Goal: Task Accomplishment & Management: Complete application form

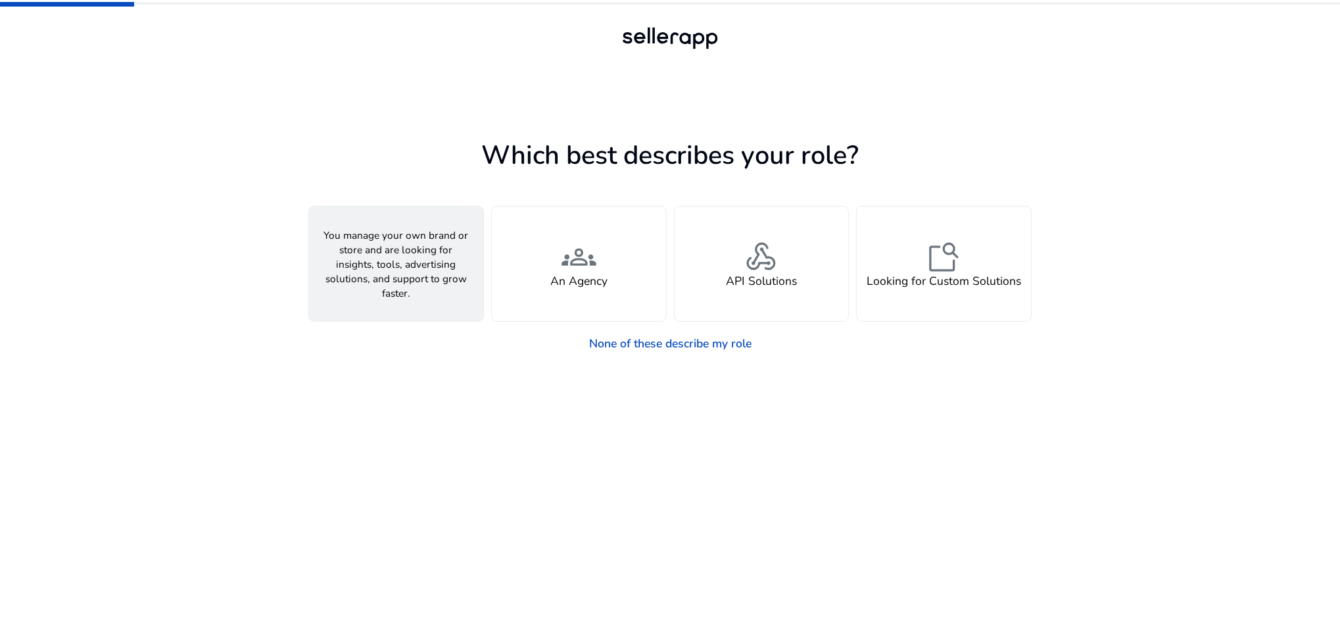
click at [400, 293] on div "person A Seller" at bounding box center [396, 263] width 174 height 114
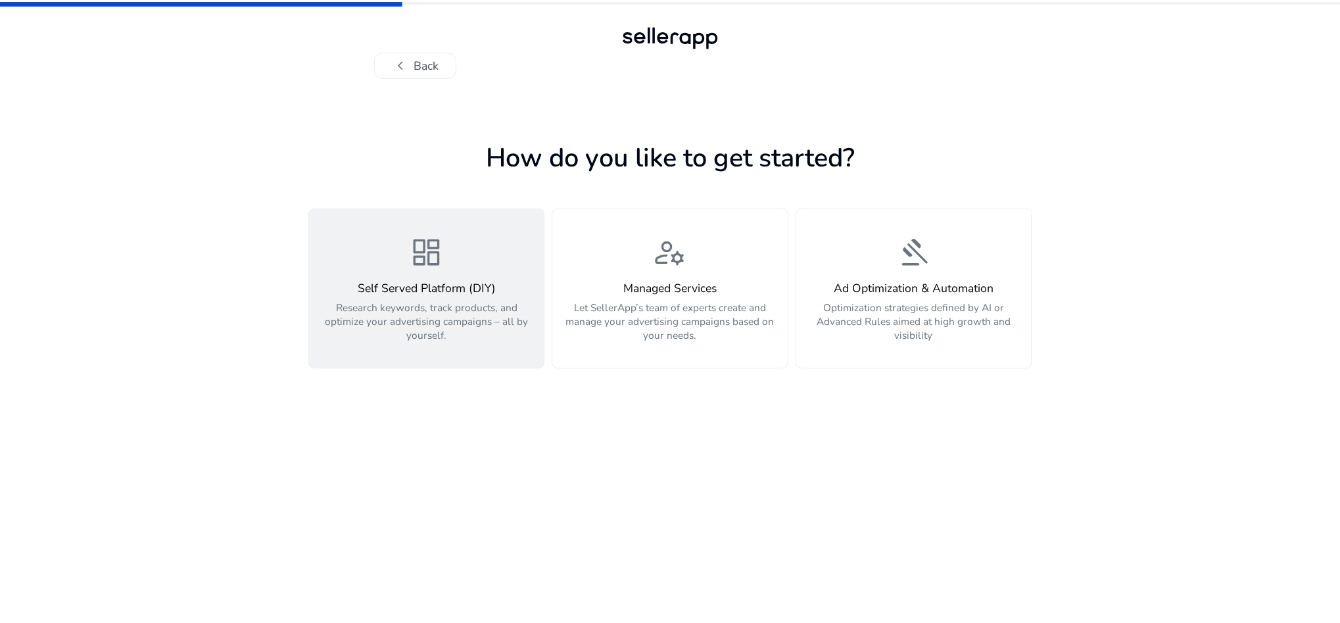
click at [437, 281] on h4 "Self Served Platform (DIY)" at bounding box center [427, 288] width 218 height 14
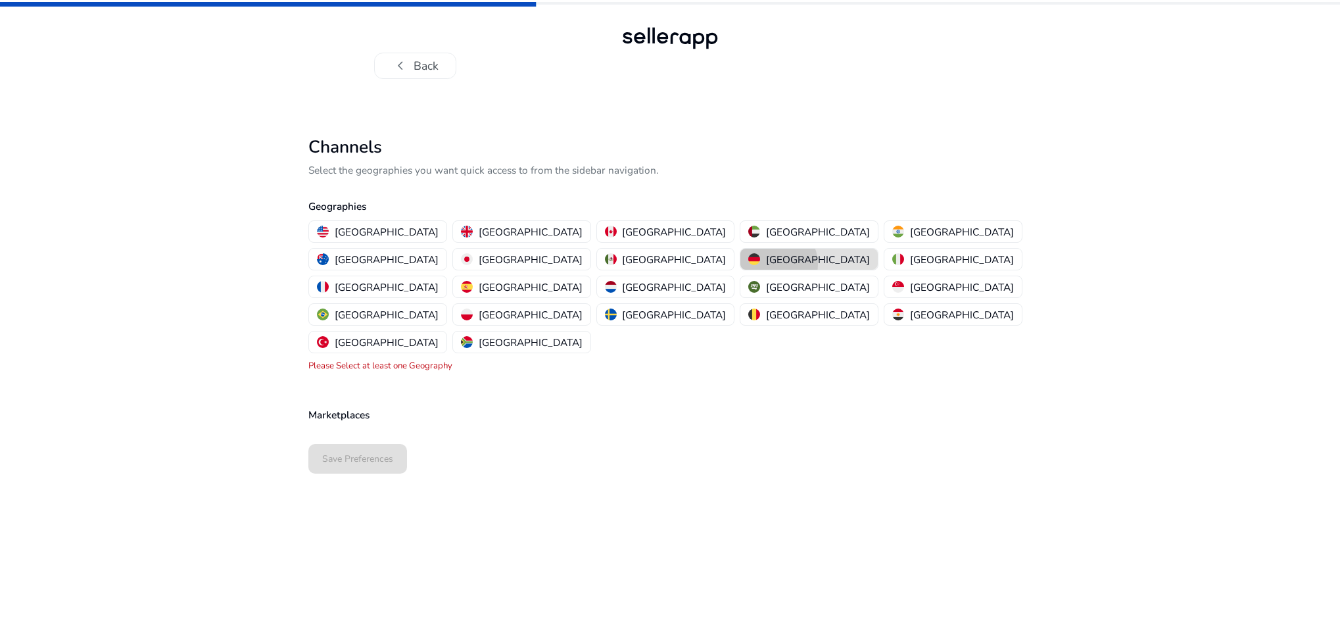
click at [766, 264] on p "[GEOGRAPHIC_DATA]" at bounding box center [818, 259] width 104 height 14
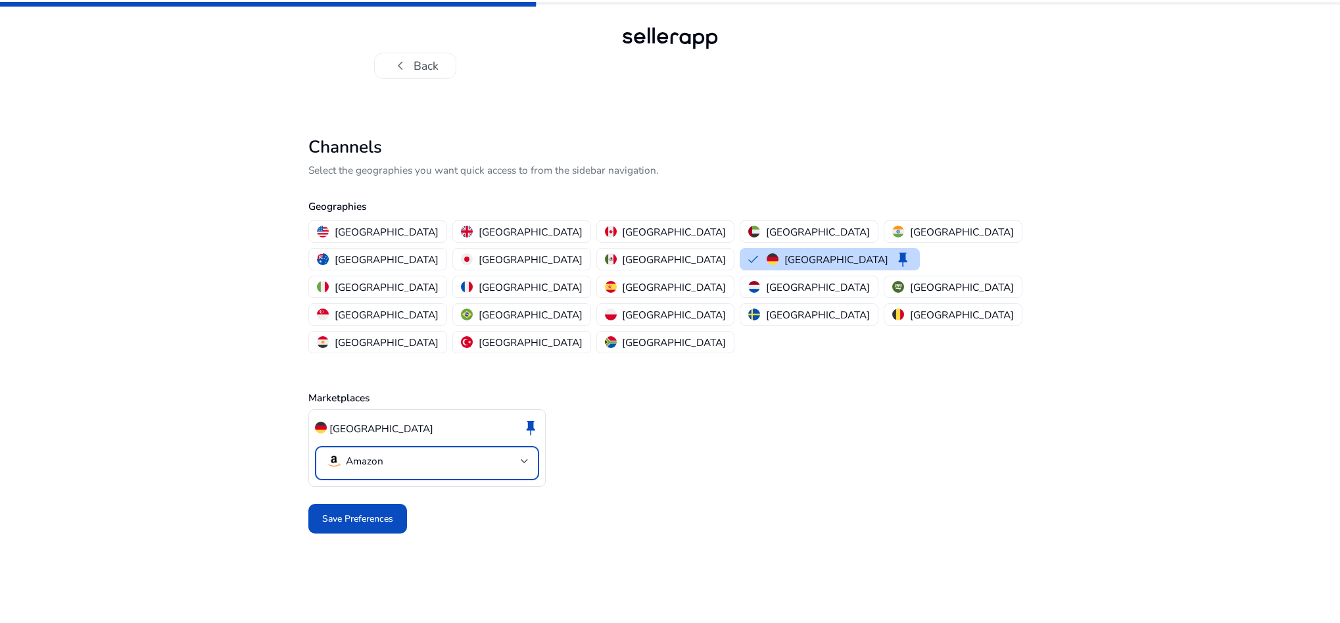
click at [378, 454] on p "Amazon" at bounding box center [364, 460] width 37 height 12
click at [378, 410] on div at bounding box center [670, 311] width 1340 height 623
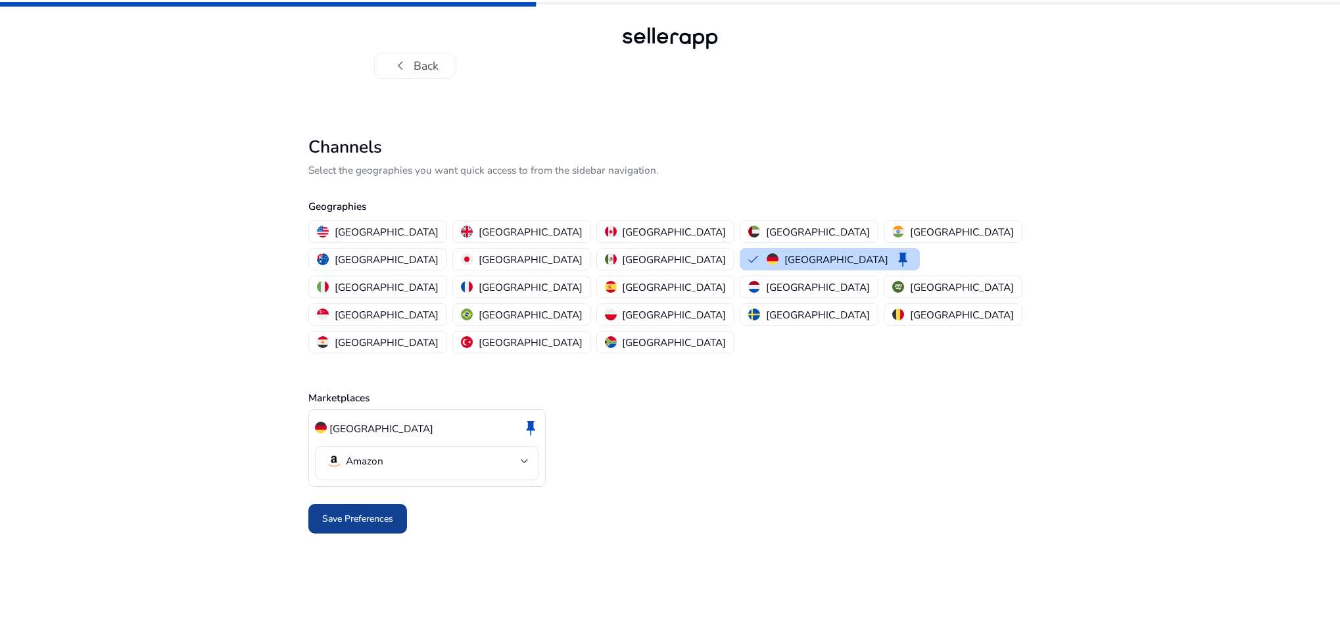
click at [379, 512] on span "Save Preferences" at bounding box center [357, 519] width 71 height 14
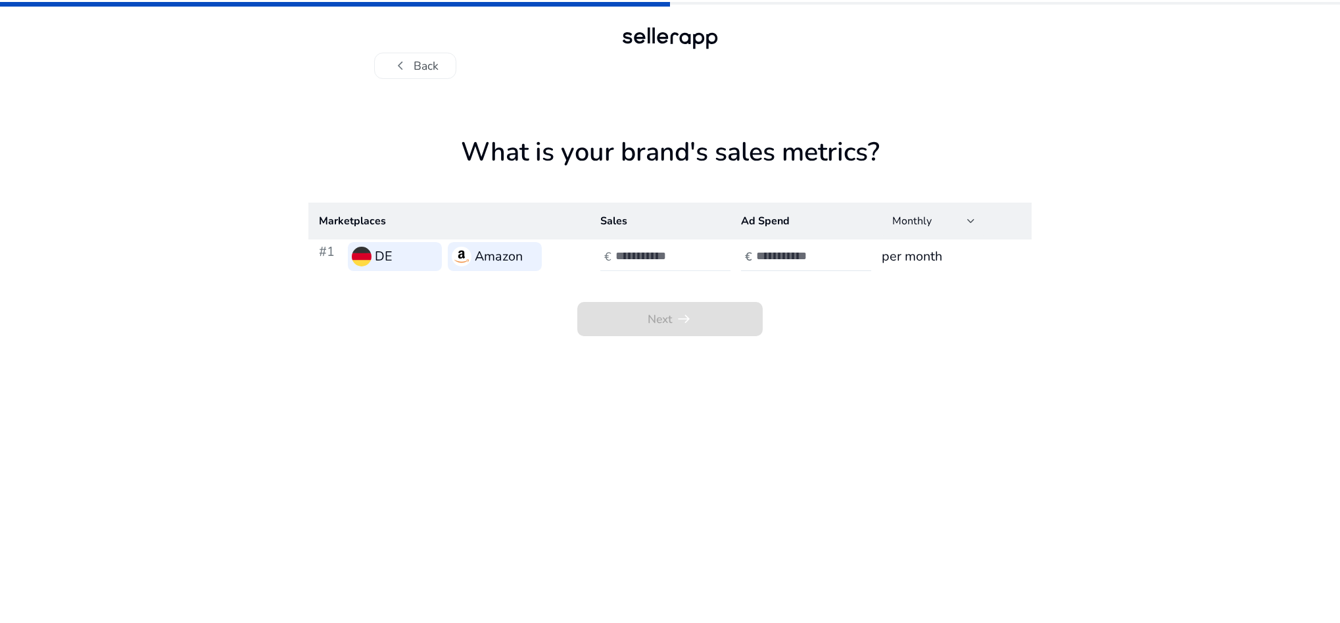
click at [635, 252] on input "number" at bounding box center [659, 256] width 89 height 14
type input "***"
click at [782, 379] on app-sales-metrics "What is your brand's sales metrics? Marketplaces Sales Ad Spend Monthly #1 DE A…" at bounding box center [669, 380] width 723 height 486
click at [765, 252] on input "number" at bounding box center [800, 256] width 89 height 14
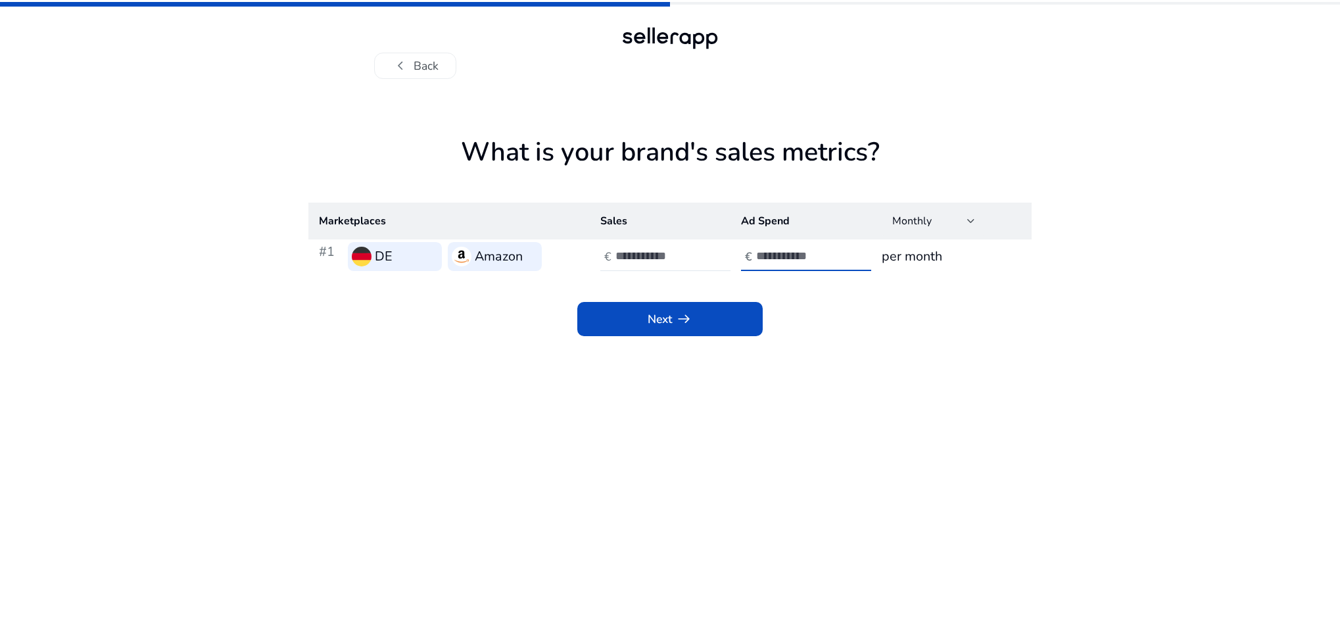
type input "*"
type input "**"
click at [663, 311] on span "Next arrow_right_alt" at bounding box center [670, 318] width 44 height 17
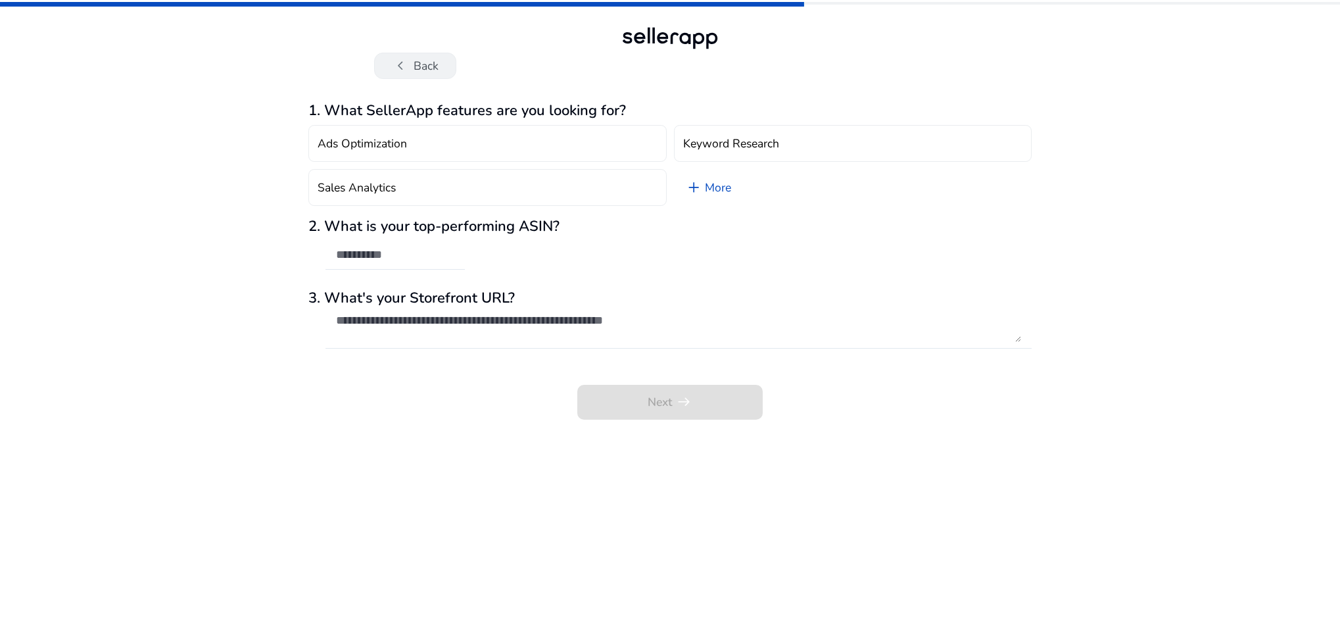
click at [430, 58] on button "chevron_left Back" at bounding box center [415, 66] width 82 height 26
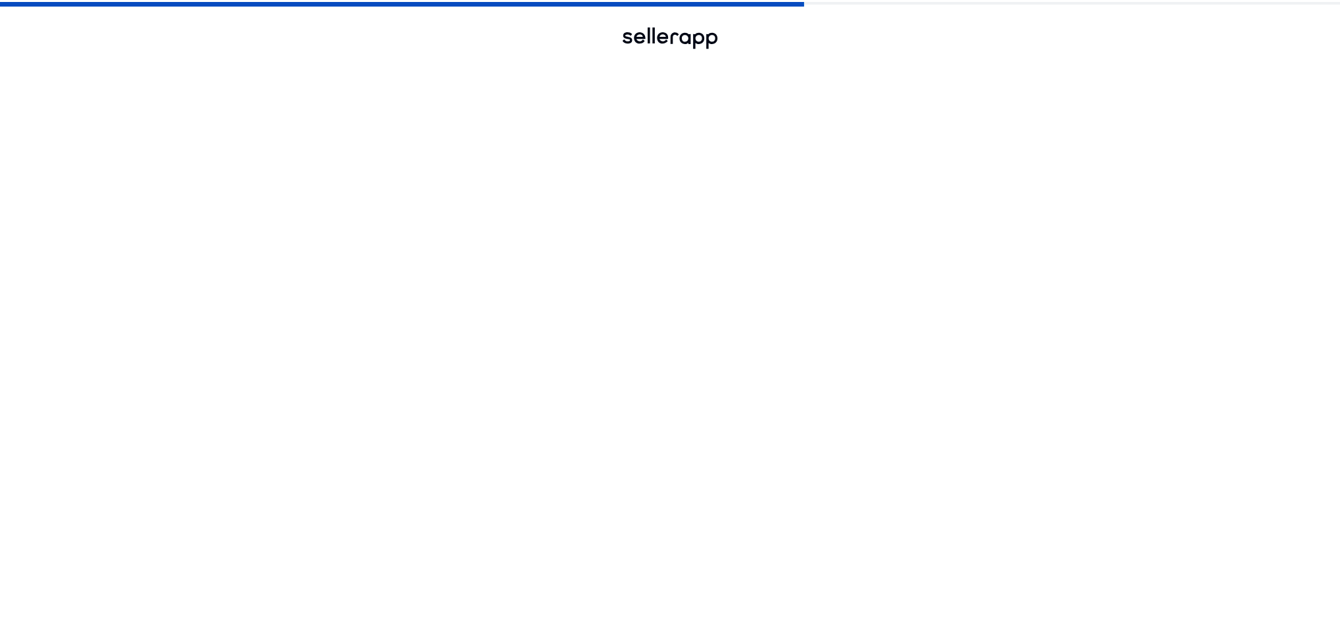
click at [430, 58] on button "chevron_left Back" at bounding box center [415, 66] width 82 height 26
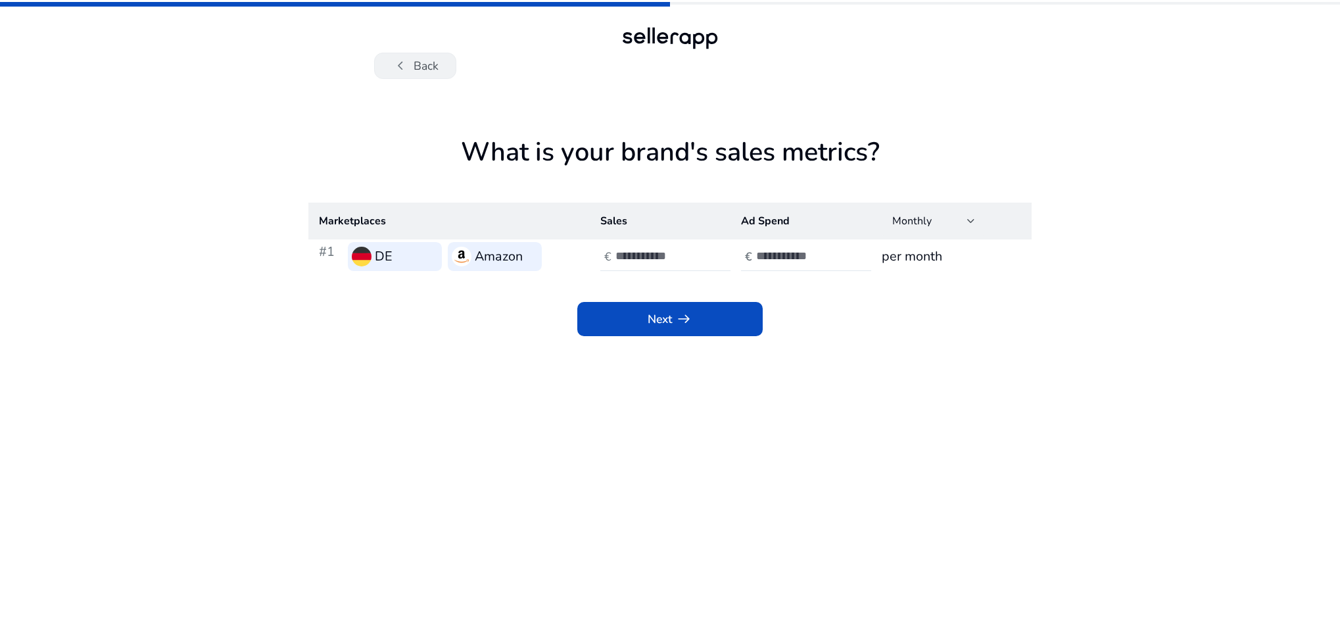
click at [423, 78] on div "chevron_left Back What is your brand's sales metrics? Marketplaces Sales Ad Spe…" at bounding box center [670, 311] width 1340 height 623
click at [398, 51] on div "chevron_left Back" at bounding box center [670, 51] width 592 height 55
